Goal: Task Accomplishment & Management: Use online tool/utility

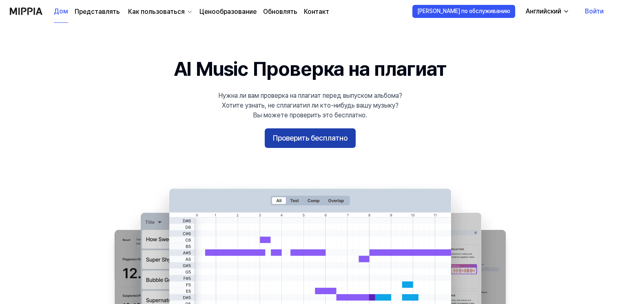
click at [328, 135] on button "Проверить бесплатно" at bounding box center [310, 138] width 91 height 20
click at [314, 141] on button "Проверить бесплатно" at bounding box center [310, 138] width 91 height 20
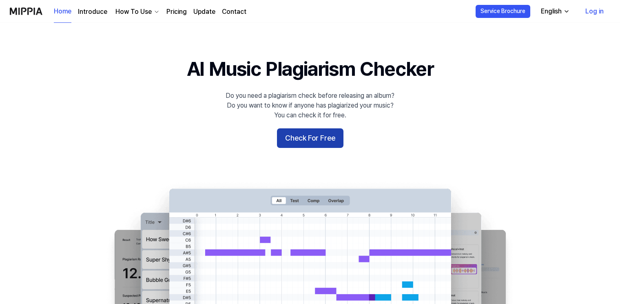
click at [289, 136] on button "Check For Free" at bounding box center [310, 138] width 66 height 20
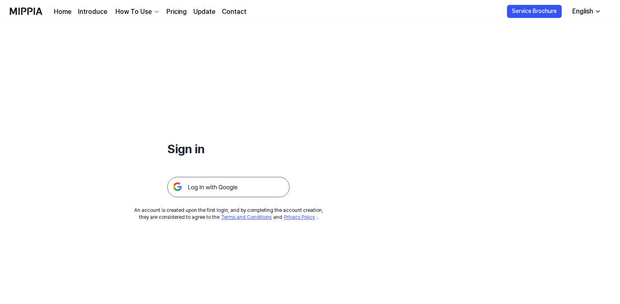
click at [220, 187] on img at bounding box center [228, 187] width 122 height 20
